Goal: Task Accomplishment & Management: Manage account settings

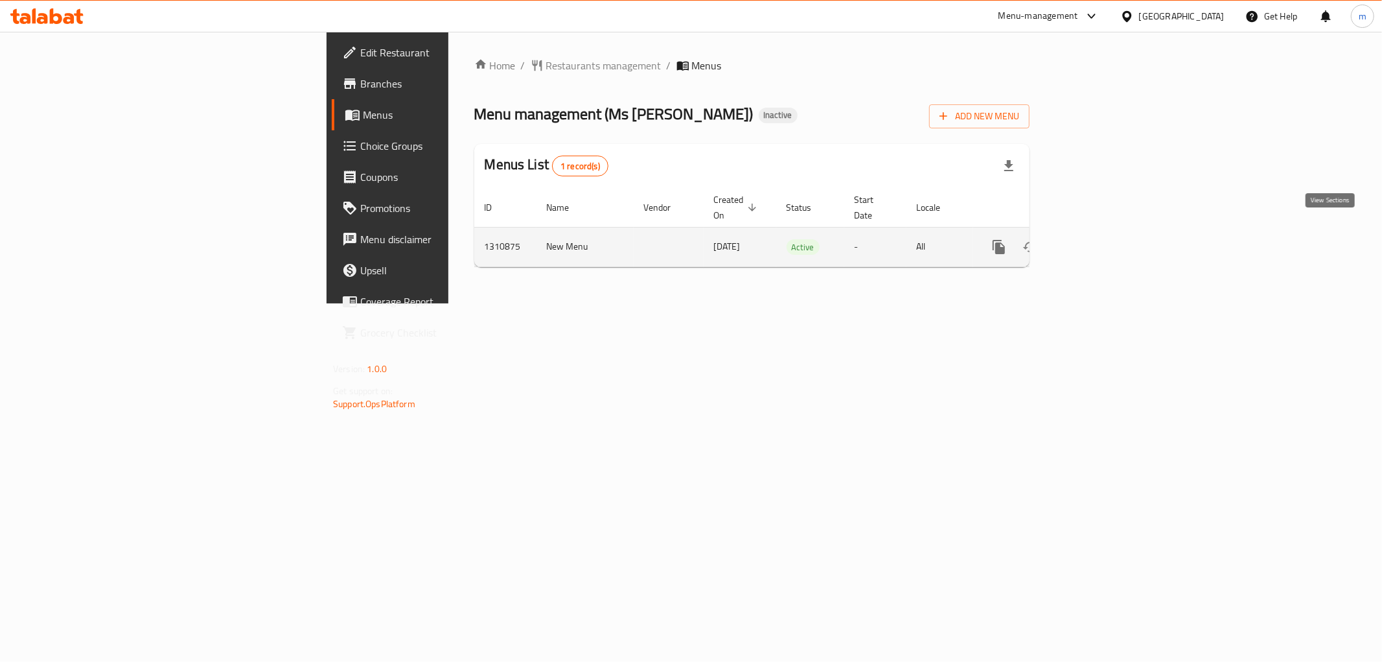
click at [1100, 239] on icon "enhanced table" at bounding box center [1093, 247] width 16 height 16
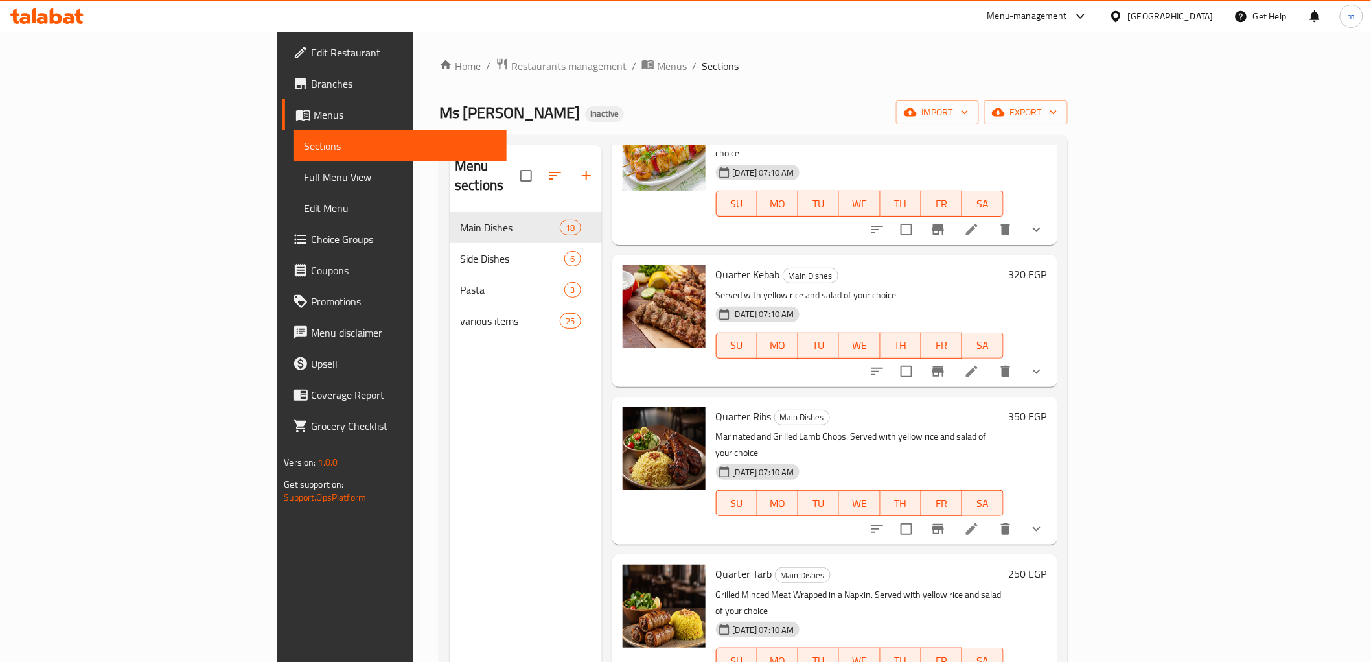
scroll to position [1440, 0]
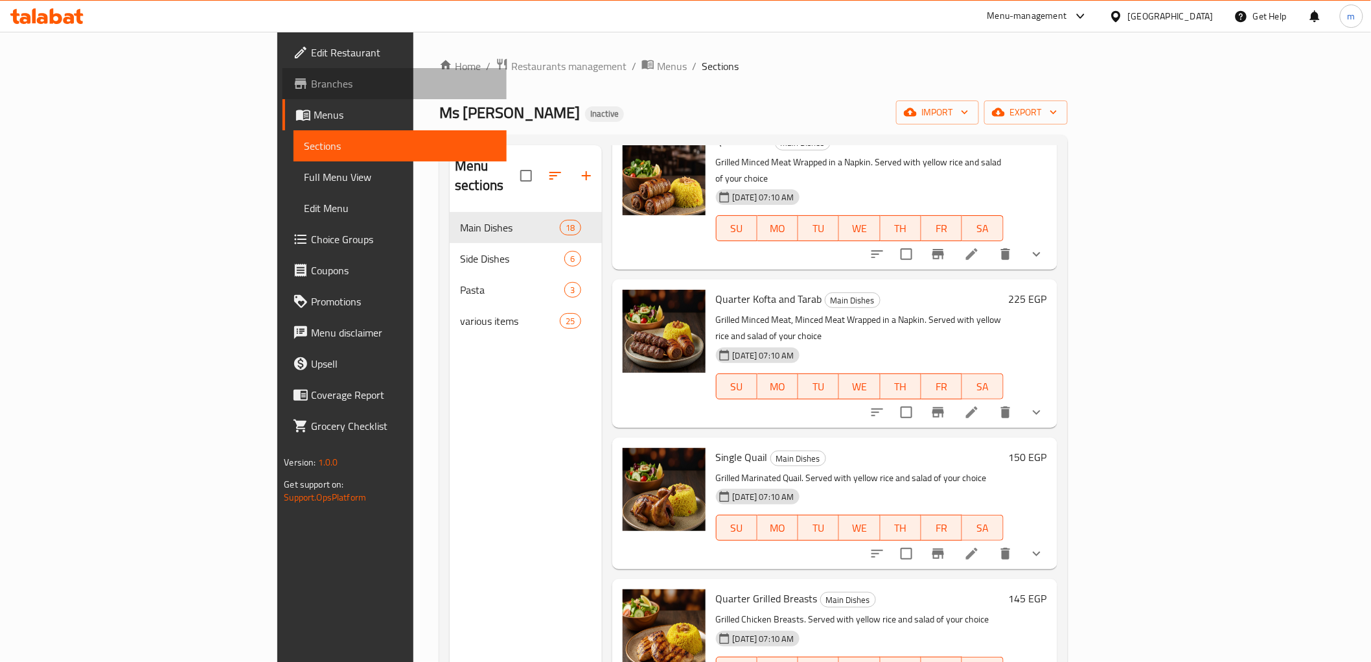
click at [311, 79] on span "Branches" at bounding box center [403, 84] width 185 height 16
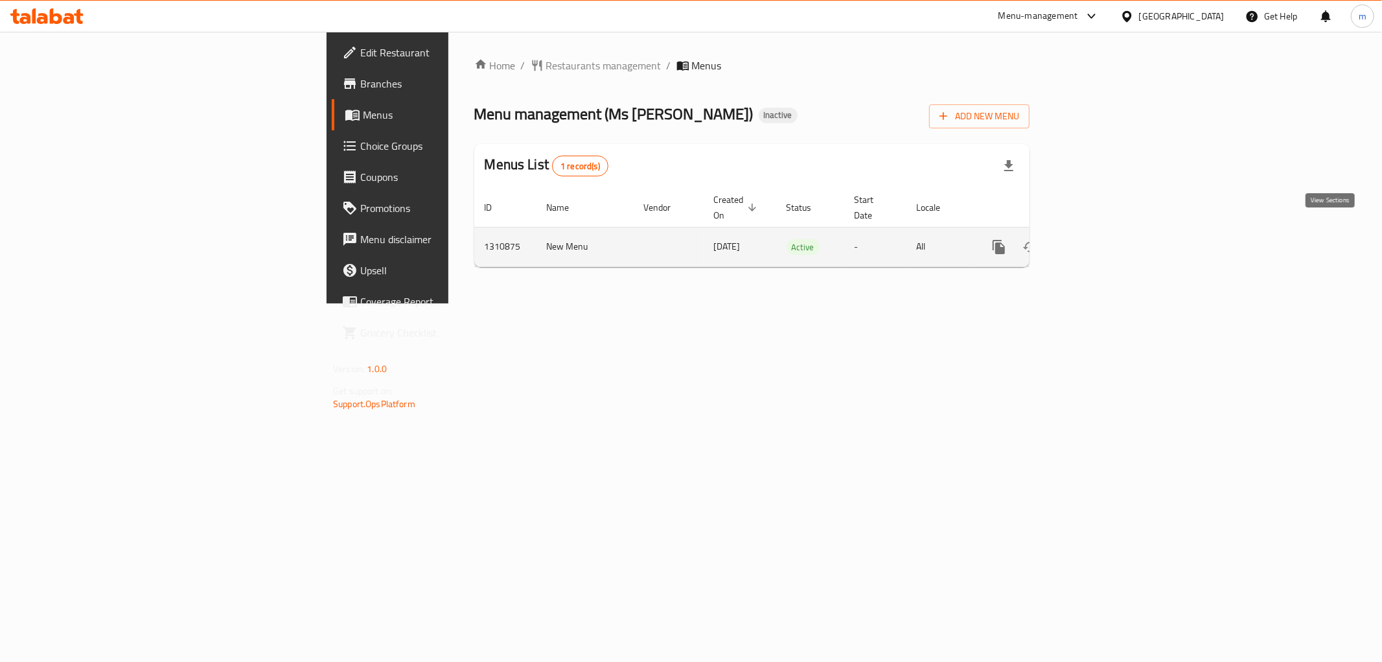
click at [1100, 239] on icon "enhanced table" at bounding box center [1093, 247] width 16 height 16
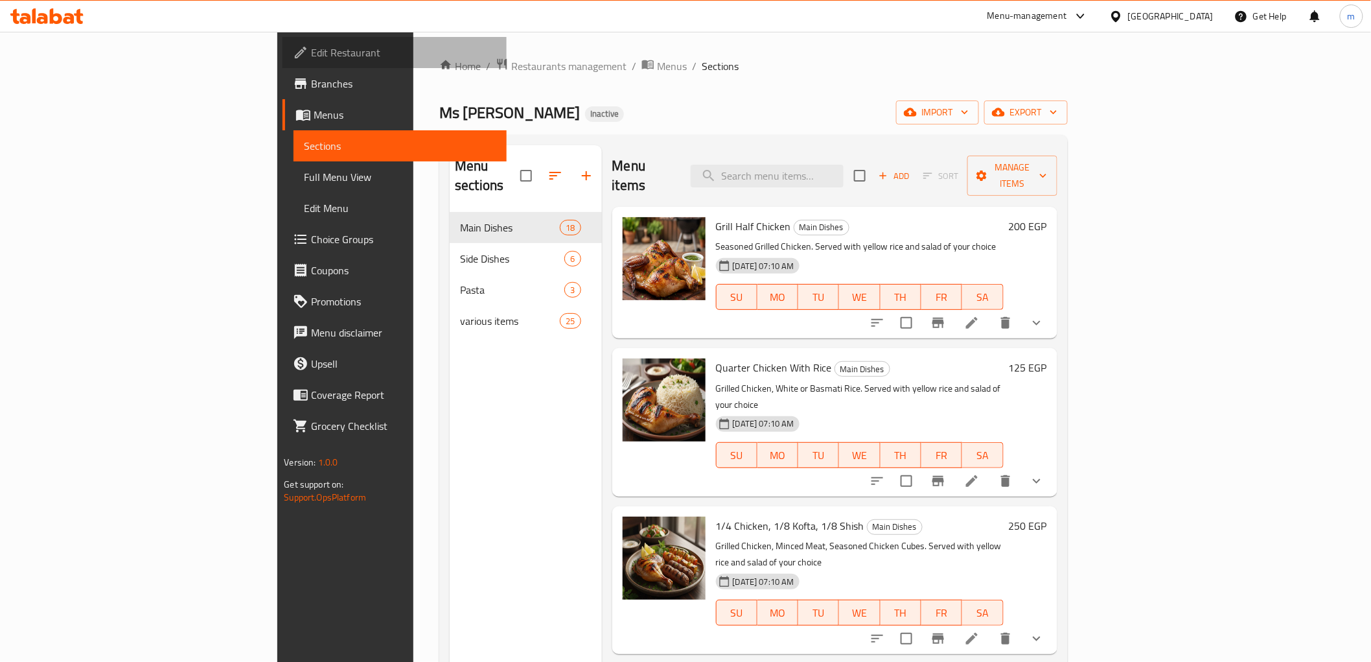
click at [311, 54] on span "Edit Restaurant" at bounding box center [403, 53] width 185 height 16
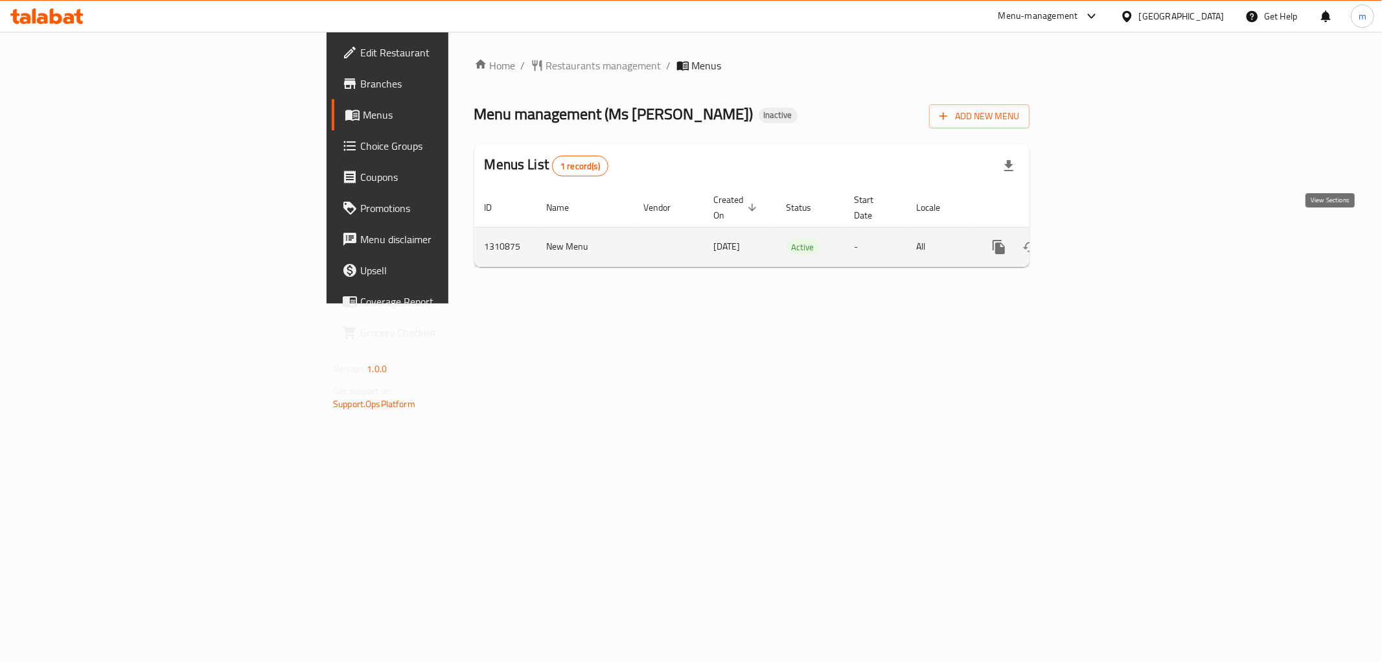
click at [1108, 241] on link "enhanced table" at bounding box center [1092, 246] width 31 height 31
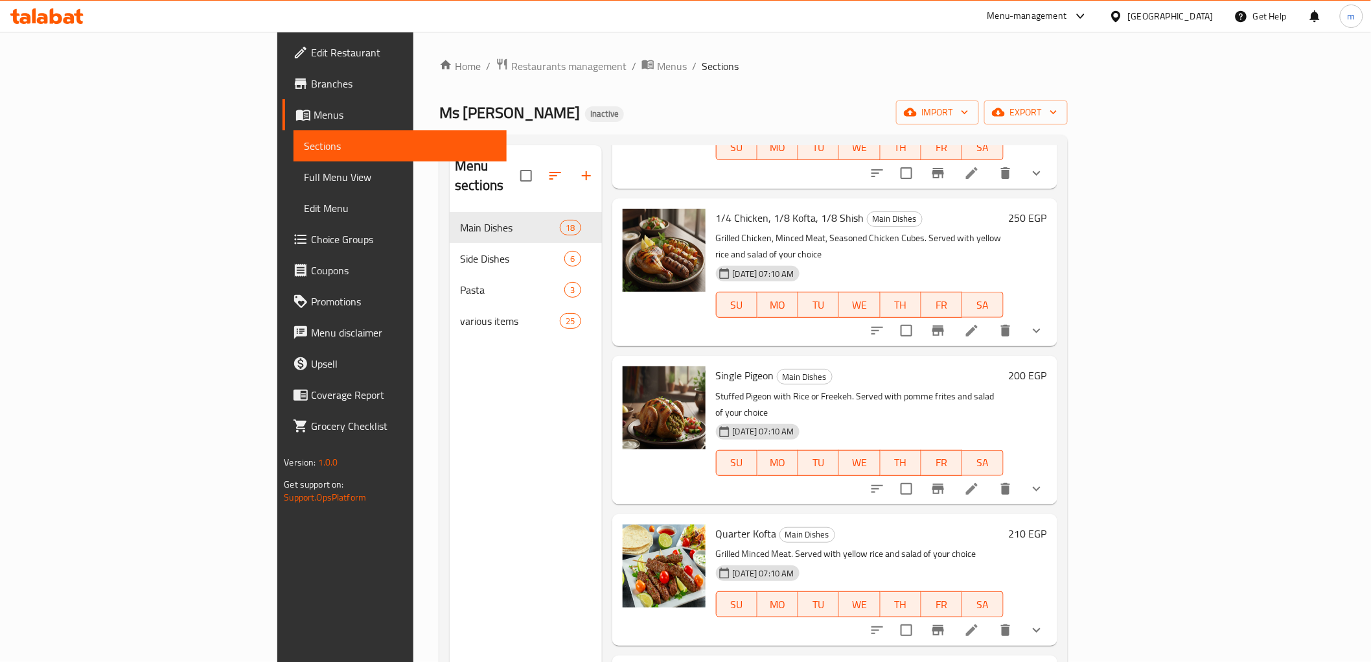
scroll to position [360, 0]
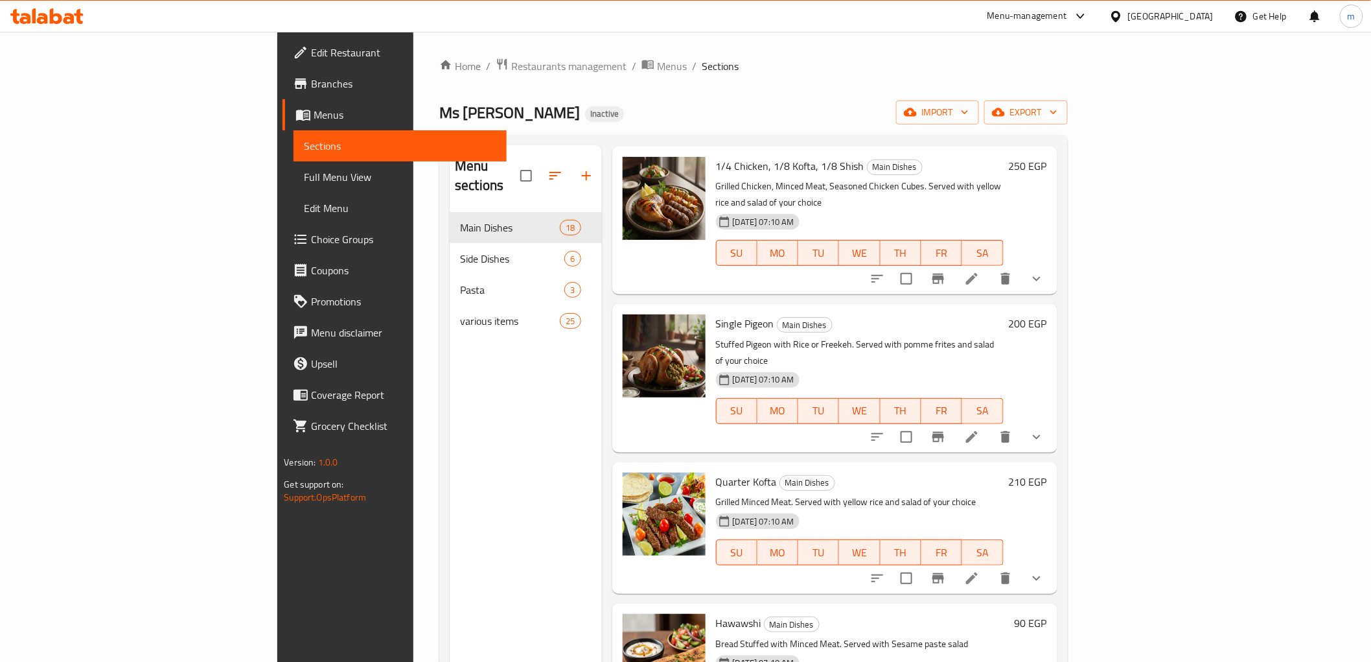
click at [54, 23] on icon at bounding box center [46, 16] width 73 height 16
